Goal: Find specific page/section: Find specific page/section

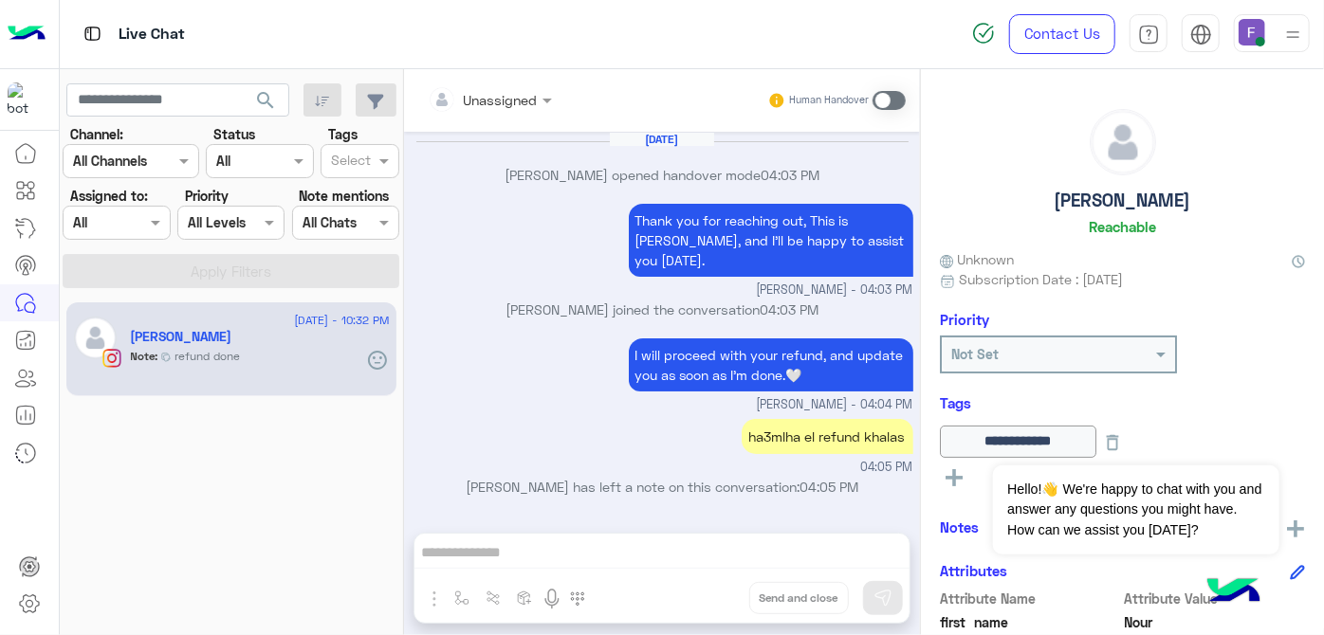
scroll to position [130, 0]
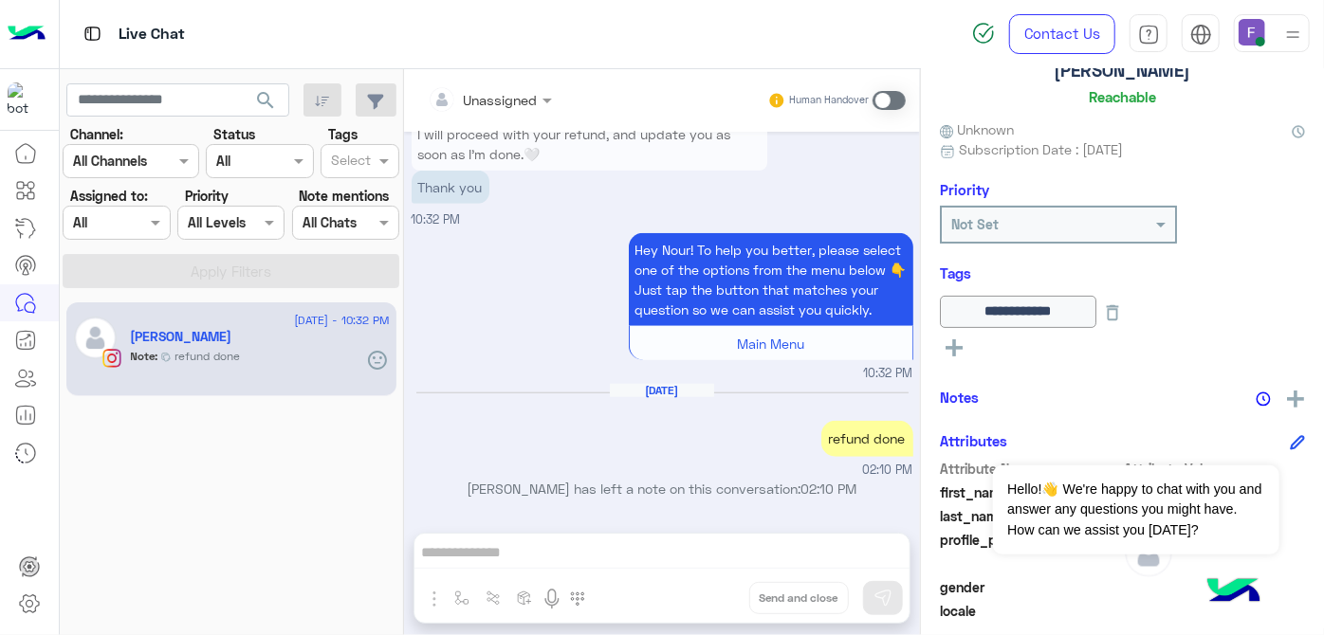
click at [721, 294] on p "Hey Nour! To help you better, please select one of the options from the menu be…" at bounding box center [771, 279] width 284 height 93
drag, startPoint x: 125, startPoint y: 223, endPoint x: 141, endPoint y: 223, distance: 16.1
click at [141, 223] on body "Live Chat Contact Us Help Center عربي English search Channel: Channel All Chann…" at bounding box center [662, 317] width 1324 height 635
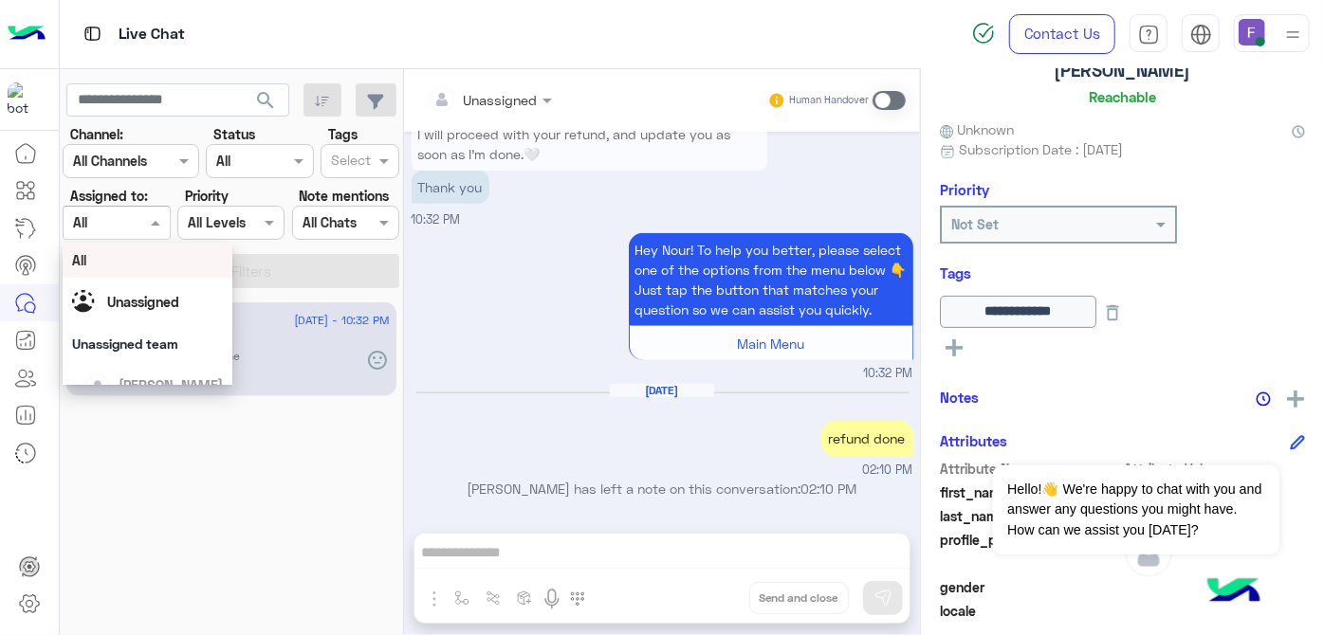
click at [141, 223] on div at bounding box center [116, 222] width 105 height 22
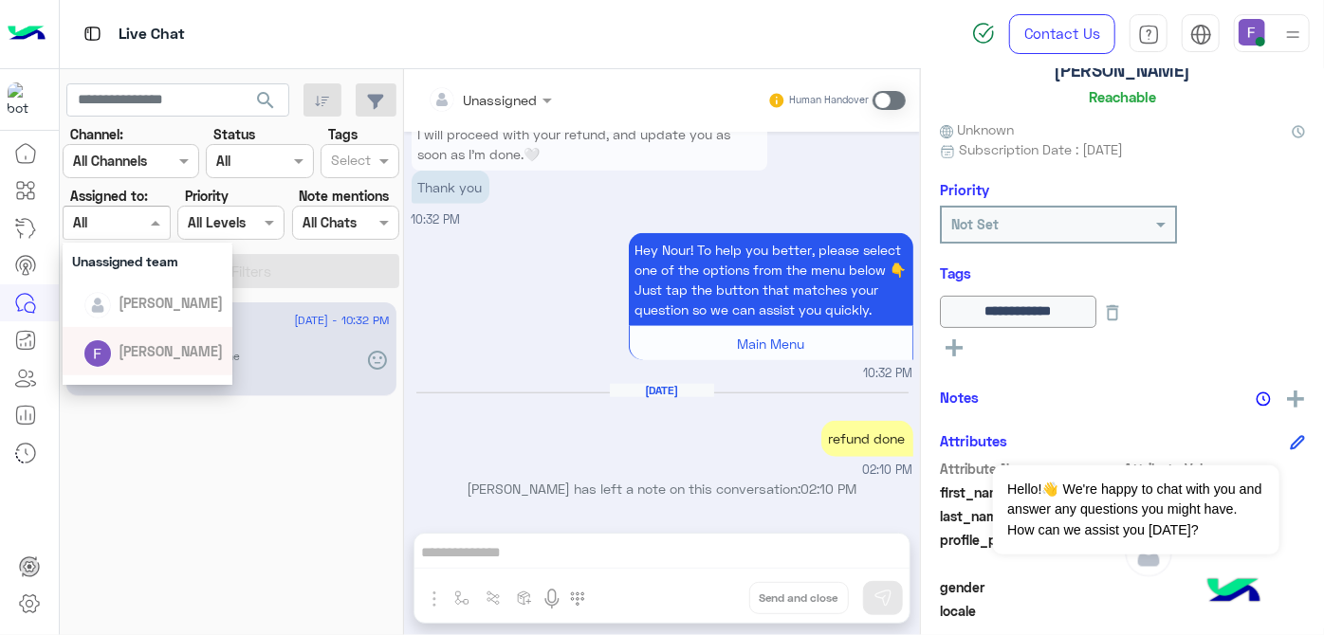
click at [131, 343] on span "[PERSON_NAME]" at bounding box center [171, 351] width 104 height 16
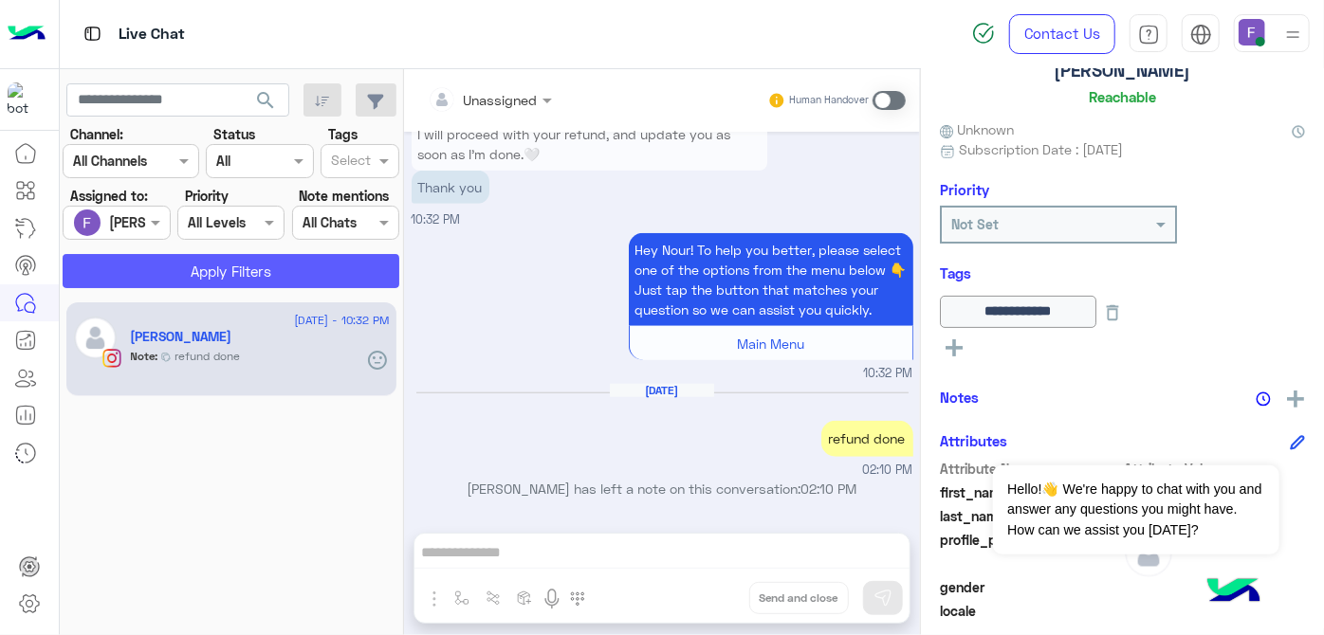
click at [192, 283] on button "Apply Filters" at bounding box center [231, 271] width 337 height 34
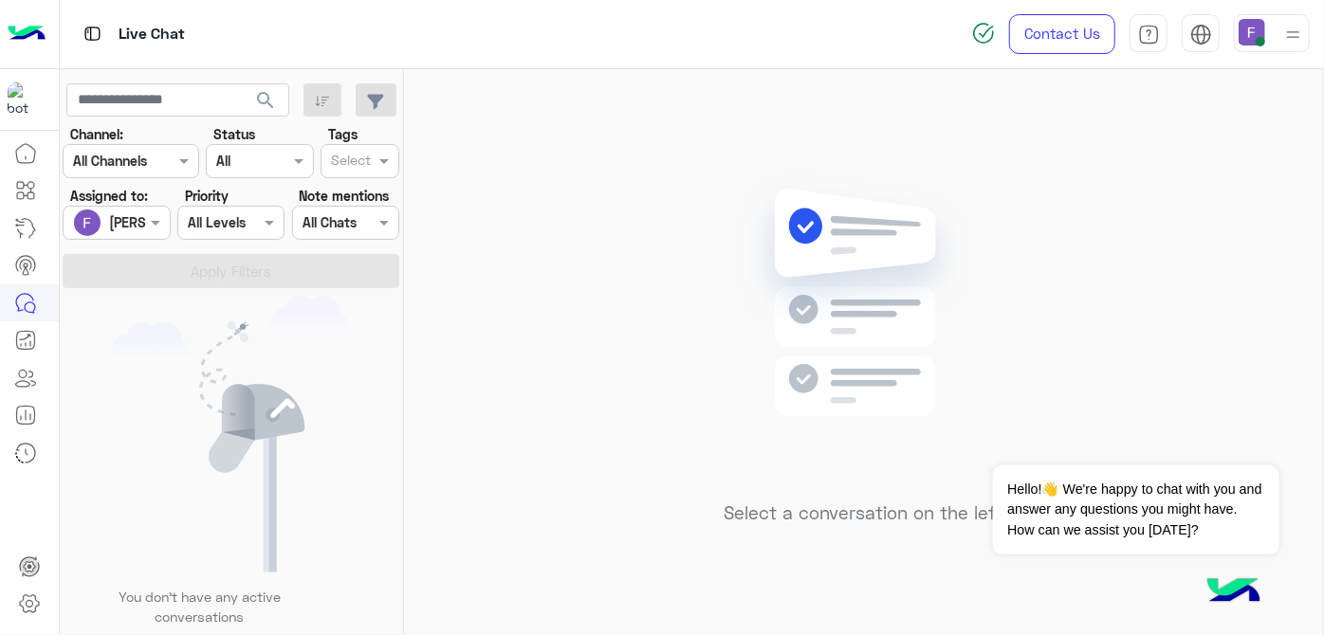
click at [110, 240] on section "Channel: Channel All Channels Status Channel All Tags Select Assigned to: Assig…" at bounding box center [232, 206] width 316 height 164
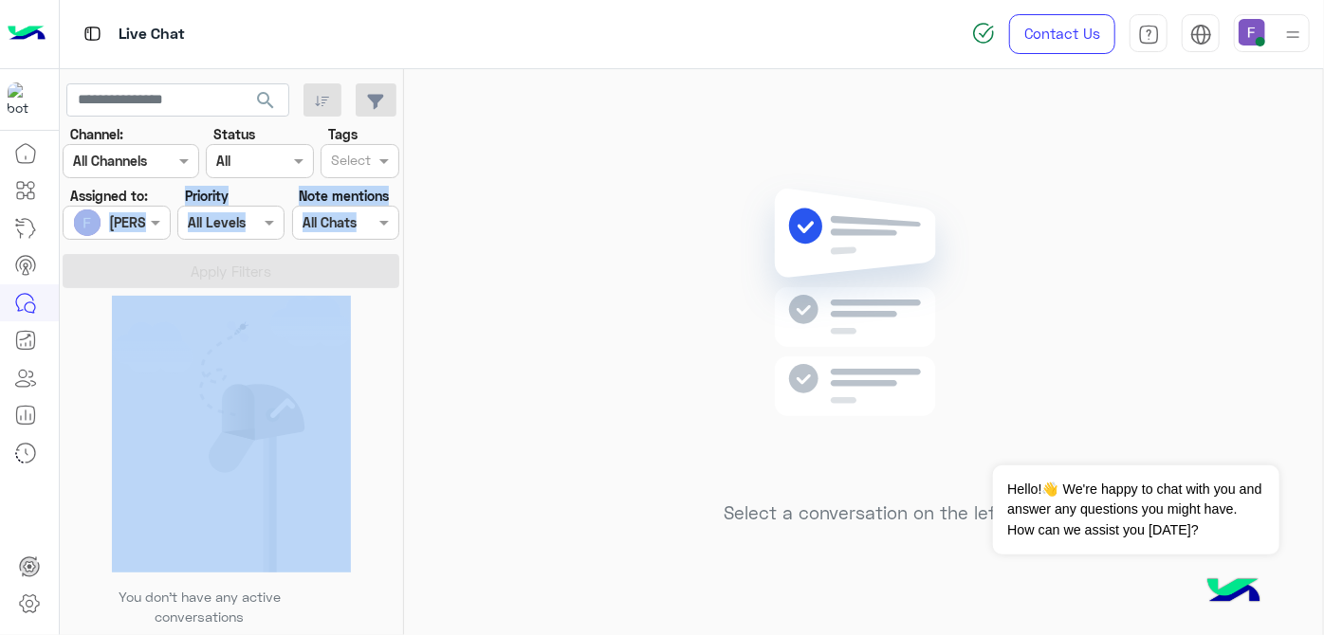
drag, startPoint x: 110, startPoint y: 240, endPoint x: 98, endPoint y: 228, distance: 17.4
click at [98, 228] on section "Channel: Channel All Channels Status Channel All Tags Select Assigned to: Assig…" at bounding box center [232, 206] width 316 height 164
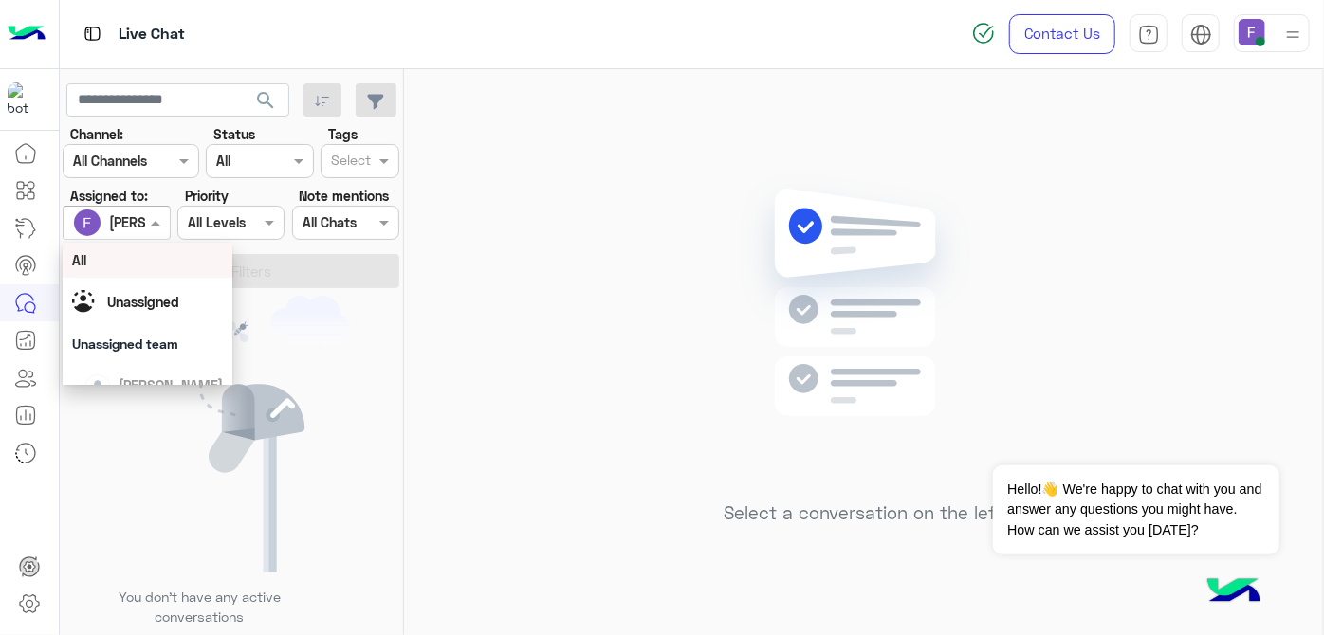
click at [98, 228] on input "text" at bounding box center [95, 223] width 44 height 20
click at [103, 264] on div "All" at bounding box center [148, 260] width 152 height 20
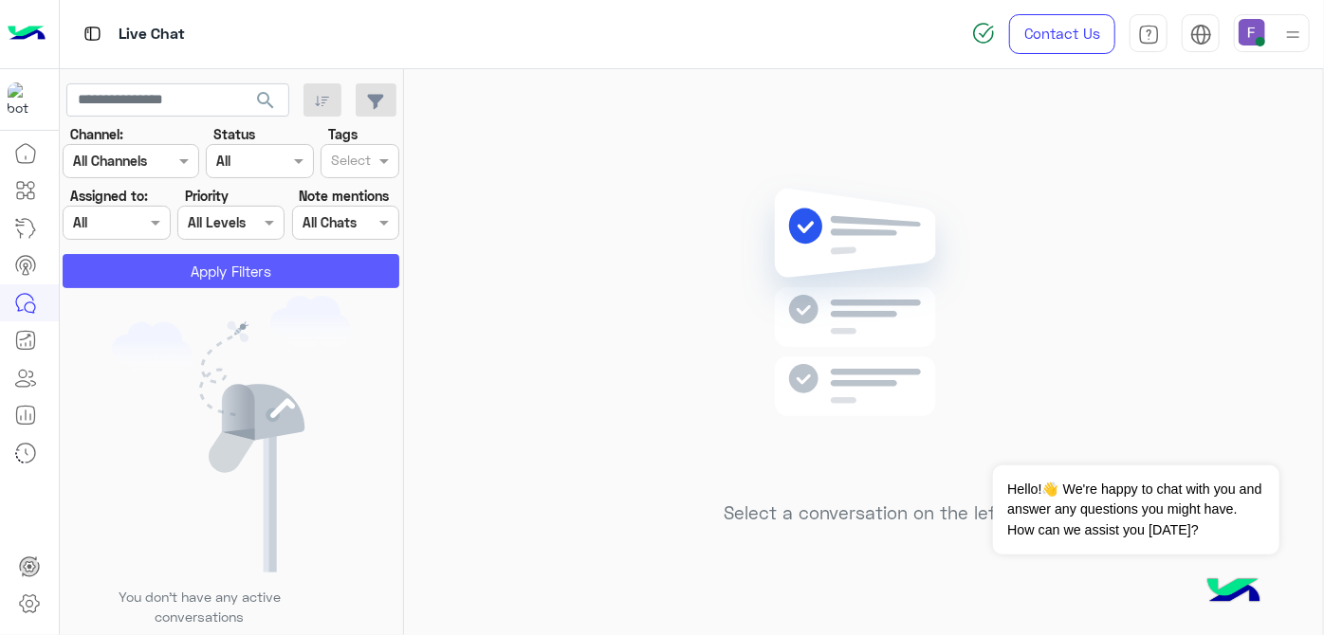
click at [103, 264] on button "Apply Filters" at bounding box center [231, 271] width 337 height 34
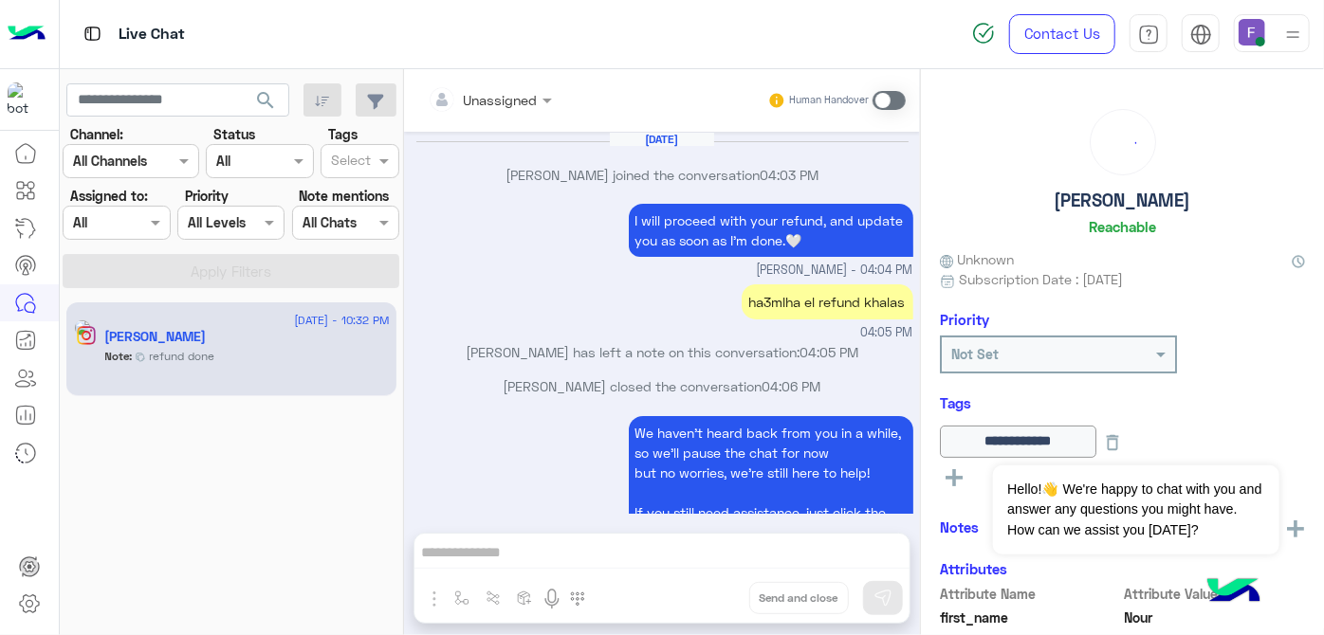
scroll to position [551, 0]
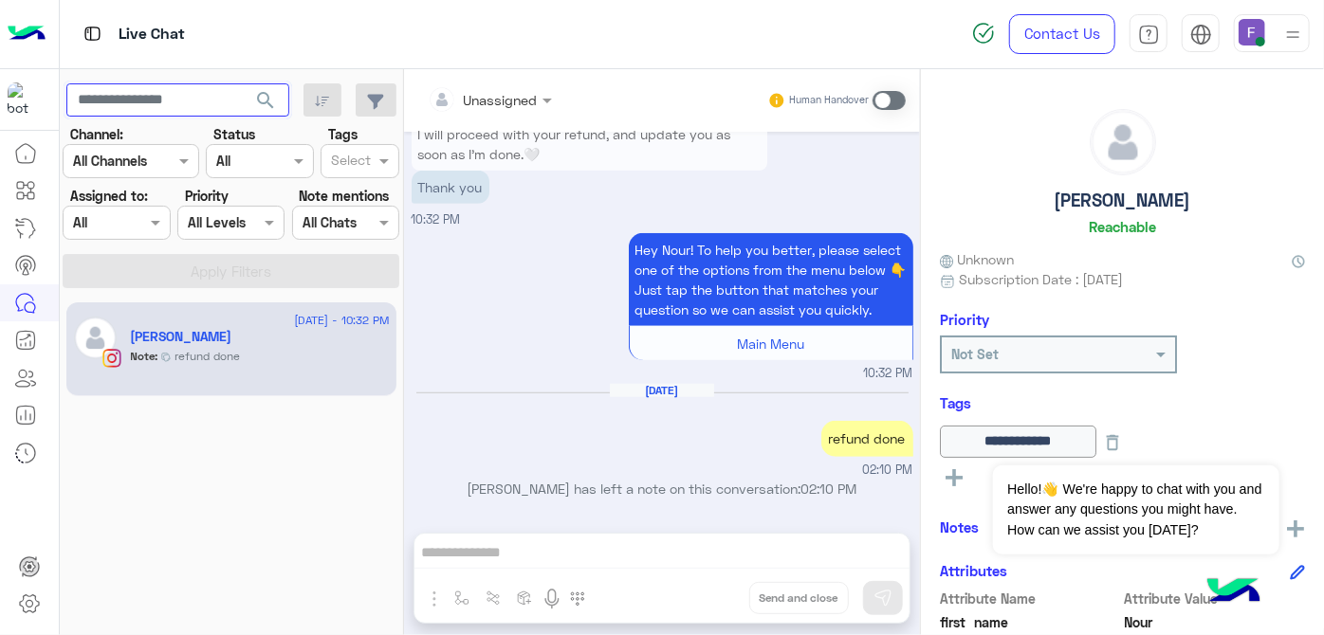
click at [141, 112] on input "text" at bounding box center [177, 100] width 223 height 34
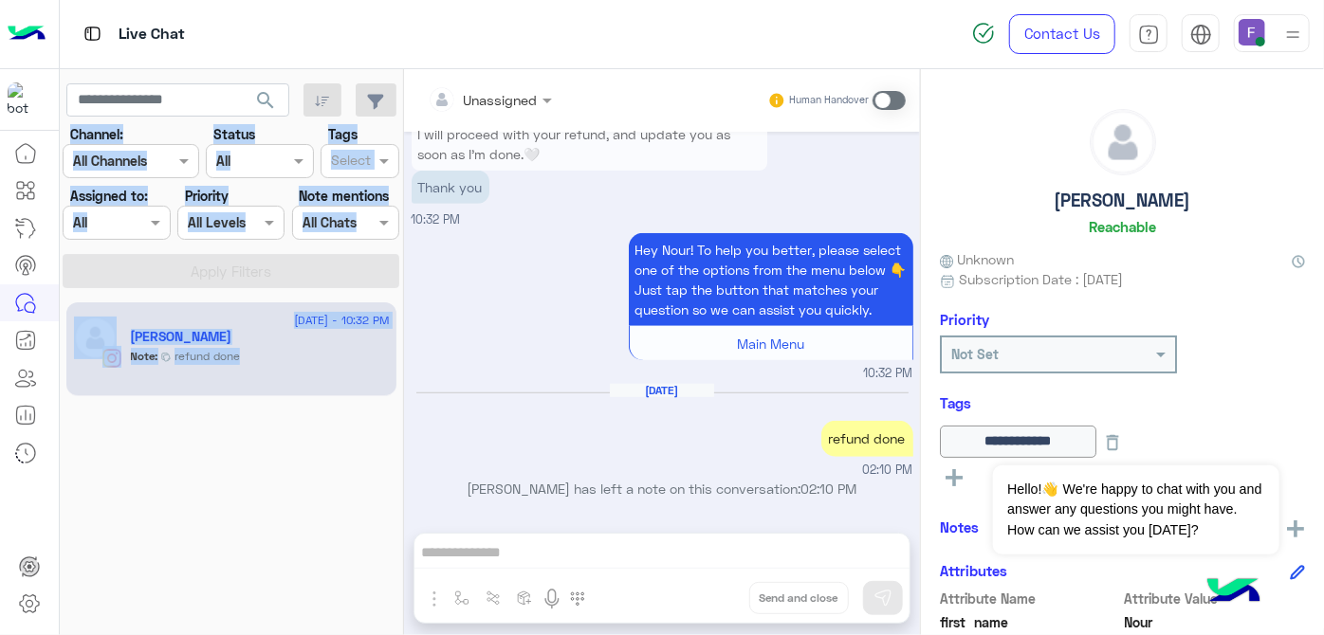
drag, startPoint x: 187, startPoint y: 430, endPoint x: 259, endPoint y: 97, distance: 341.4
click at [259, 97] on div "search Channel: Channel All Channels Status Channel All Tags Select Assigned to…" at bounding box center [232, 356] width 344 height 574
click at [259, 97] on span "search" at bounding box center [265, 100] width 23 height 23
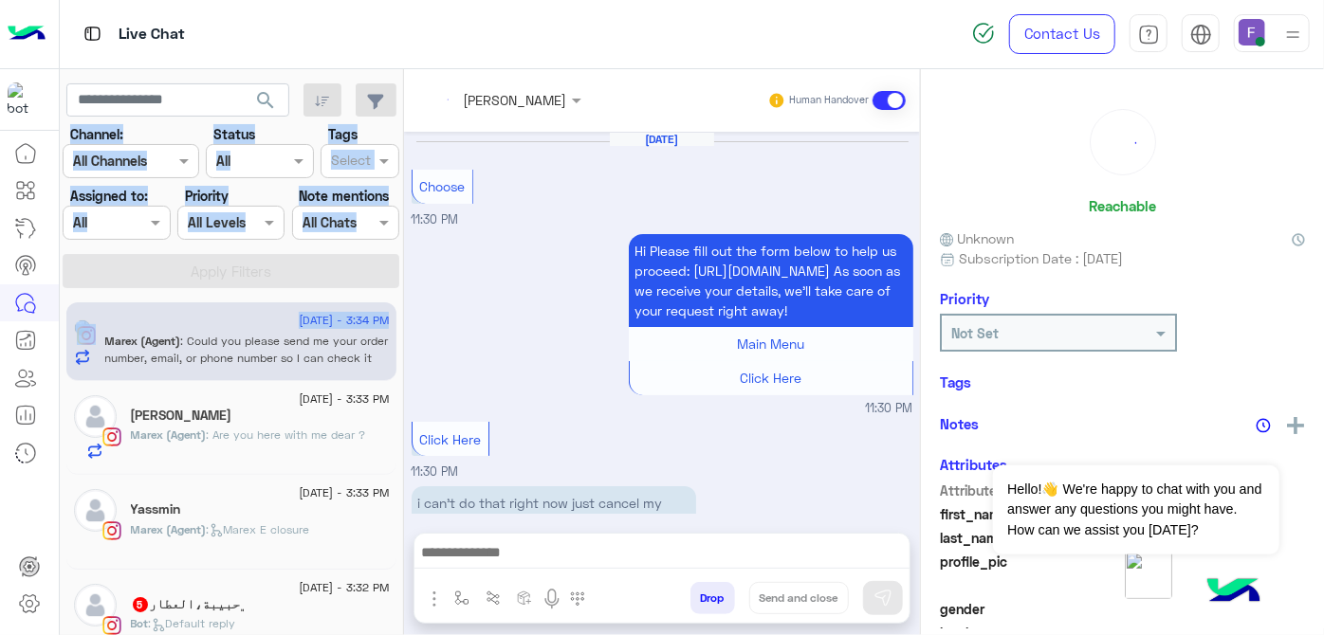
scroll to position [521, 0]
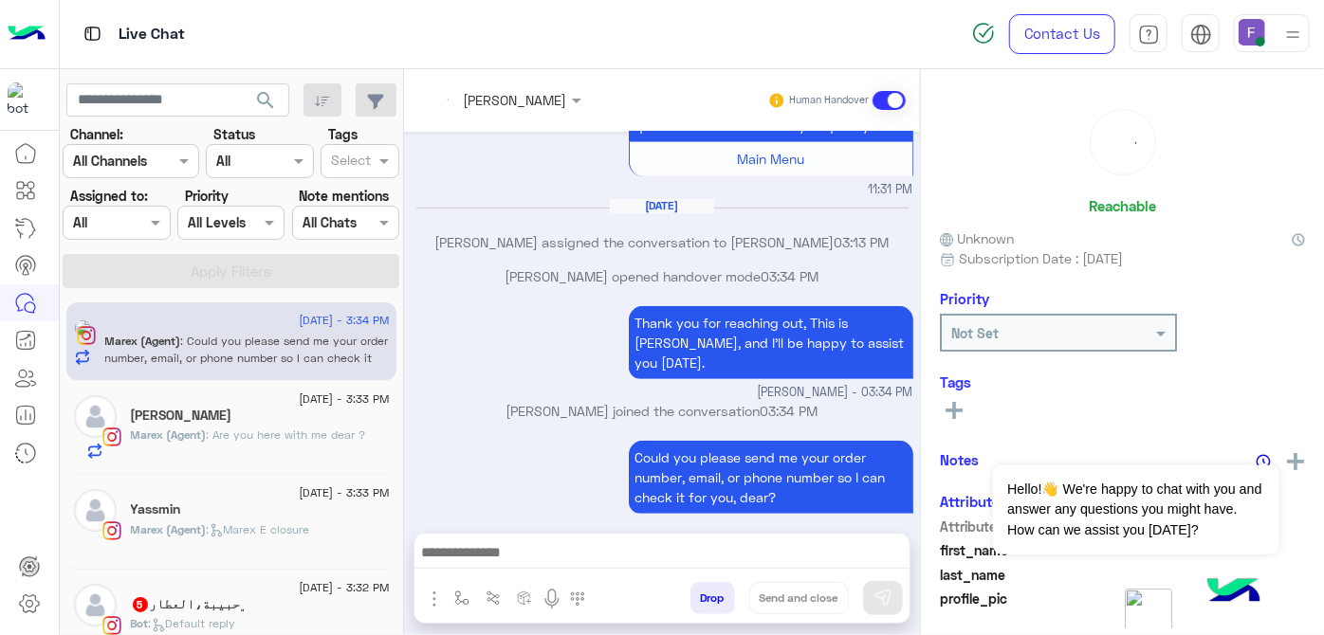
click at [440, 245] on p "[PERSON_NAME] assigned the conversation to [PERSON_NAME] 03:13 PM" at bounding box center [662, 242] width 502 height 20
